Goal: Check status: Check status

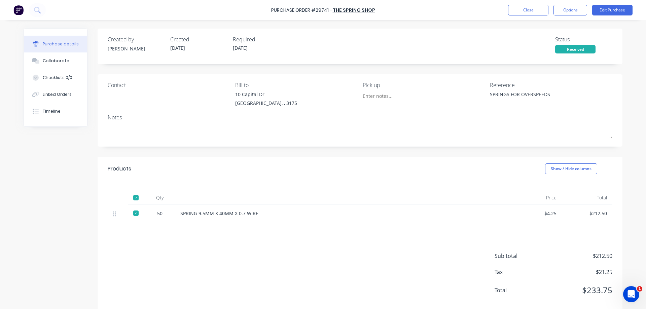
scroll to position [11, 0]
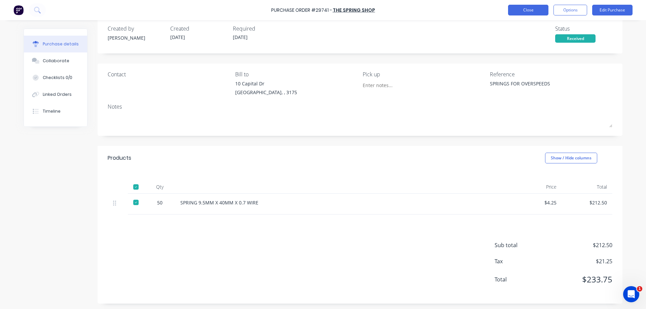
click at [535, 9] on button "Close" at bounding box center [528, 10] width 40 height 11
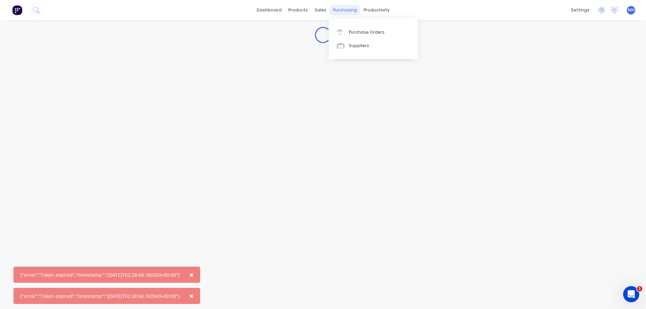
click at [345, 11] on div "purchasing" at bounding box center [345, 10] width 31 height 10
click at [349, 50] on link "Suppliers" at bounding box center [373, 45] width 89 height 13
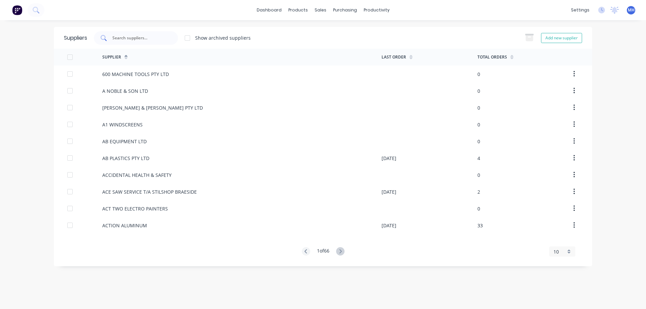
click at [137, 36] on input "text" at bounding box center [140, 38] width 56 height 7
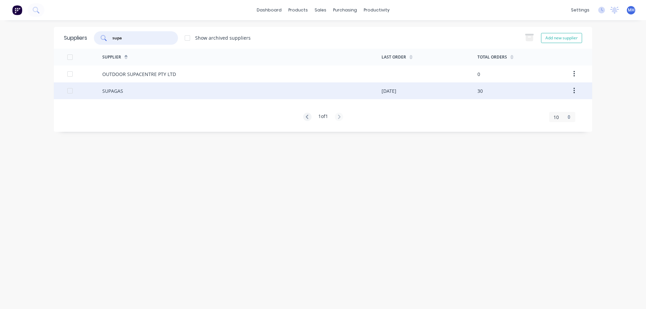
type input "supa"
click at [121, 90] on div "SUPAGAS" at bounding box center [112, 90] width 21 height 7
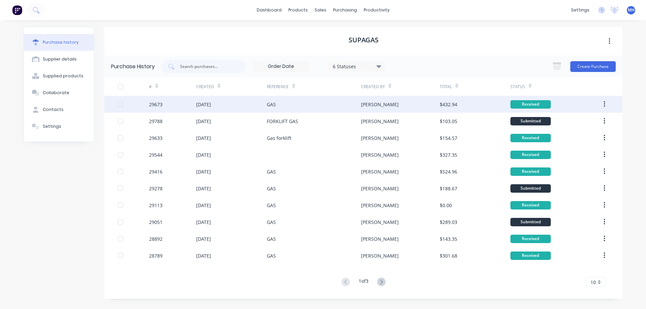
click at [186, 105] on div "29673" at bounding box center [172, 104] width 47 height 17
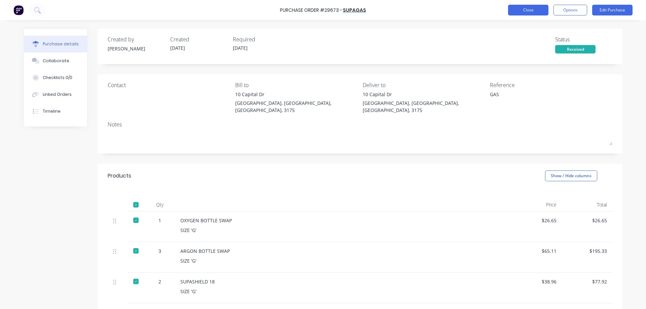
click at [543, 10] on button "Close" at bounding box center [528, 10] width 40 height 11
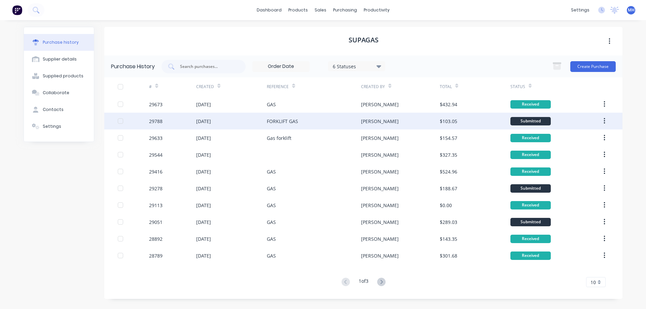
click at [211, 121] on div "[DATE]" at bounding box center [203, 121] width 15 height 7
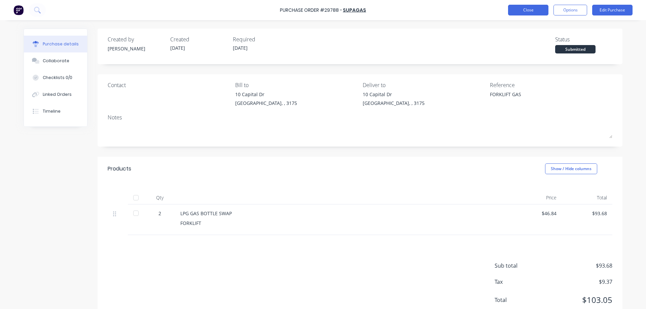
click at [527, 11] on button "Close" at bounding box center [528, 10] width 40 height 11
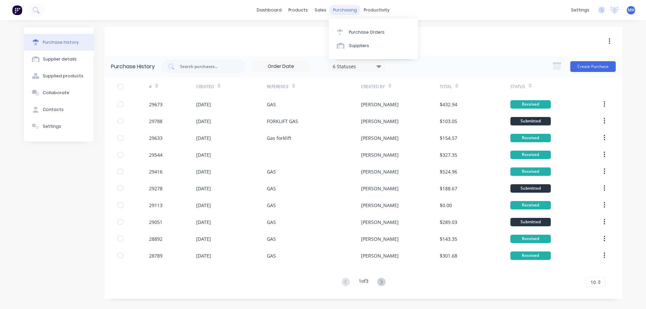
click at [346, 11] on div "purchasing" at bounding box center [345, 10] width 31 height 10
click at [353, 32] on div "Purchase Orders" at bounding box center [367, 32] width 36 height 6
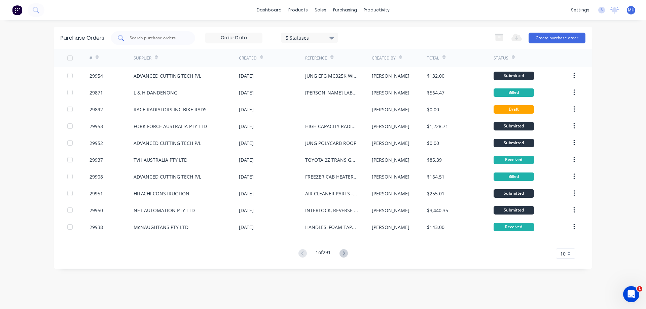
click at [134, 37] on input "text" at bounding box center [157, 38] width 56 height 7
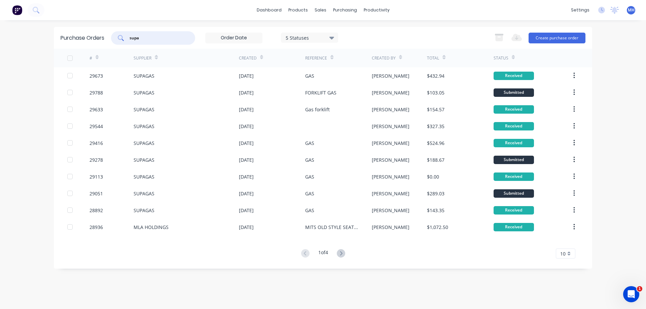
type input "supa"
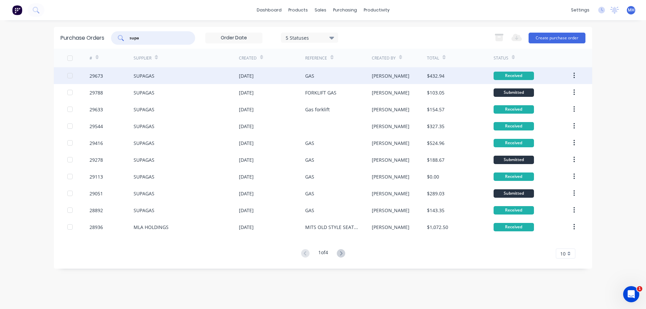
click at [217, 77] on div "SUPAGAS" at bounding box center [186, 75] width 105 height 17
